Goal: Navigation & Orientation: Find specific page/section

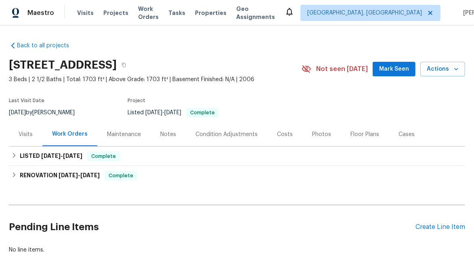
click at [25, 133] on div "Visits" at bounding box center [26, 134] width 14 height 8
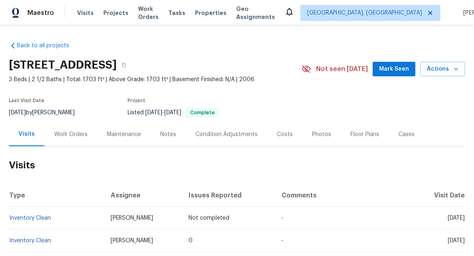
click at [109, 130] on div "Maintenance" at bounding box center [124, 134] width 34 height 8
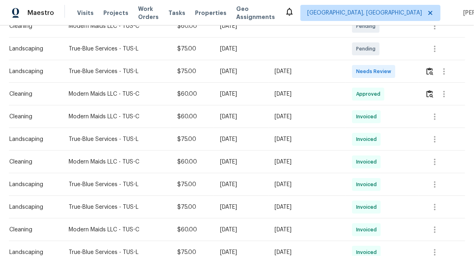
scroll to position [6, 0]
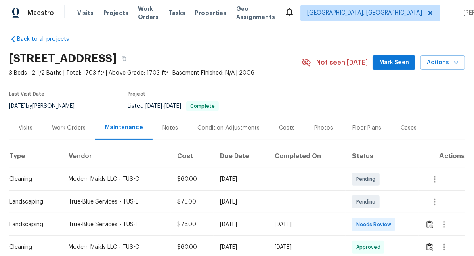
click at [168, 126] on div "Notes" at bounding box center [170, 128] width 16 height 8
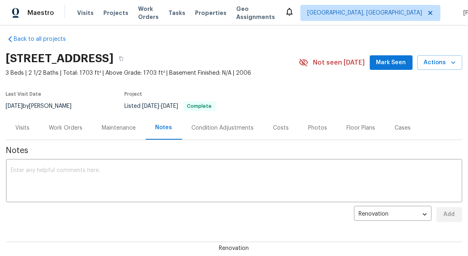
click at [233, 126] on div "Condition Adjustments" at bounding box center [223, 128] width 62 height 8
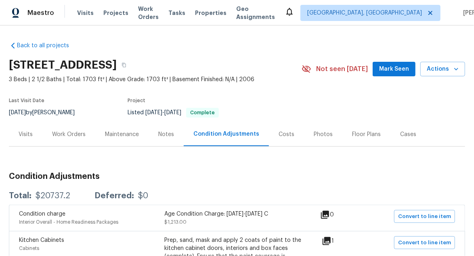
click at [22, 137] on div "Visits" at bounding box center [26, 134] width 14 height 8
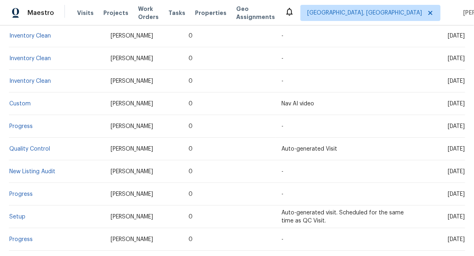
scroll to position [404, 0]
